Goal: Find specific fact: Find contact information

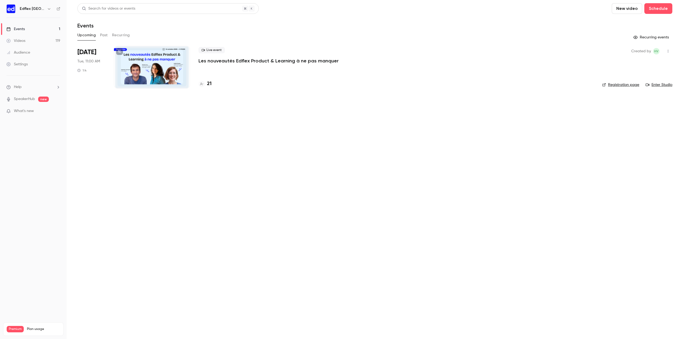
click at [208, 83] on h4 "21" at bounding box center [209, 83] width 5 height 7
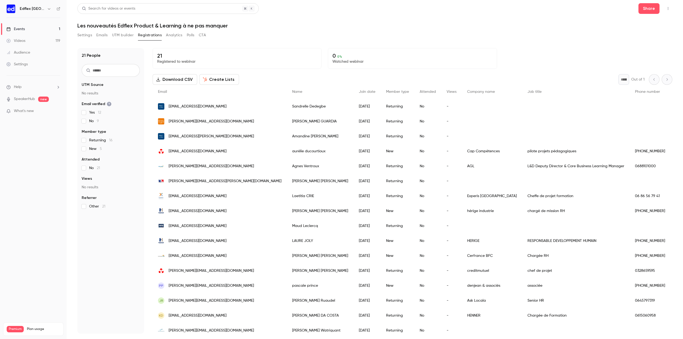
drag, startPoint x: 287, startPoint y: 107, endPoint x: 236, endPoint y: 112, distance: 52.0
click at [236, 112] on div "[EMAIL_ADDRESS][DOMAIN_NAME] [PERSON_NAME] [DATE] Returning No -" at bounding box center [509, 106] width 713 height 15
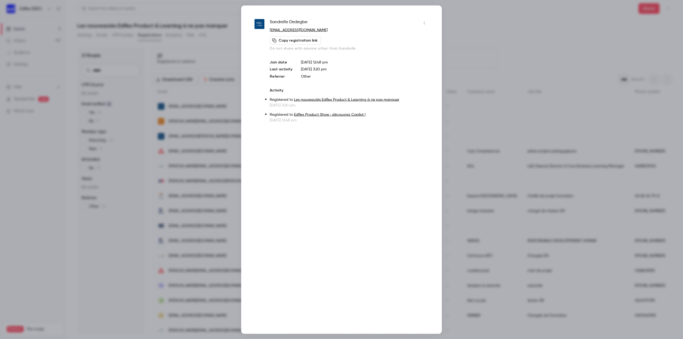
copy div "Sandrelle Dedegbe"
